Goal: Browse casually: Explore the website without a specific task or goal

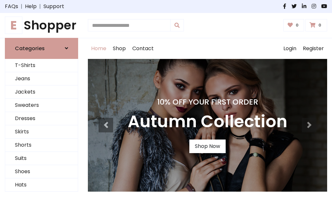
click at [166, 107] on h4 "10% Off Your First Order" at bounding box center [208, 102] width 160 height 9
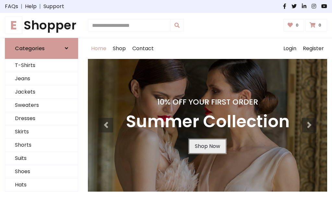
click at [207, 146] on link "Shop Now" at bounding box center [207, 147] width 36 height 14
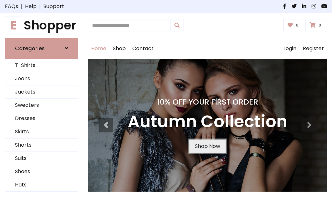
click at [207, 146] on link "Shop Now" at bounding box center [207, 147] width 36 height 14
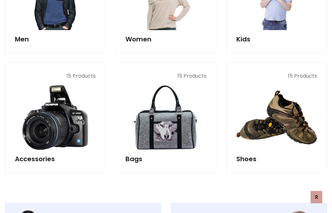
scroll to position [647, 0]
